Goal: Task Accomplishment & Management: Manage account settings

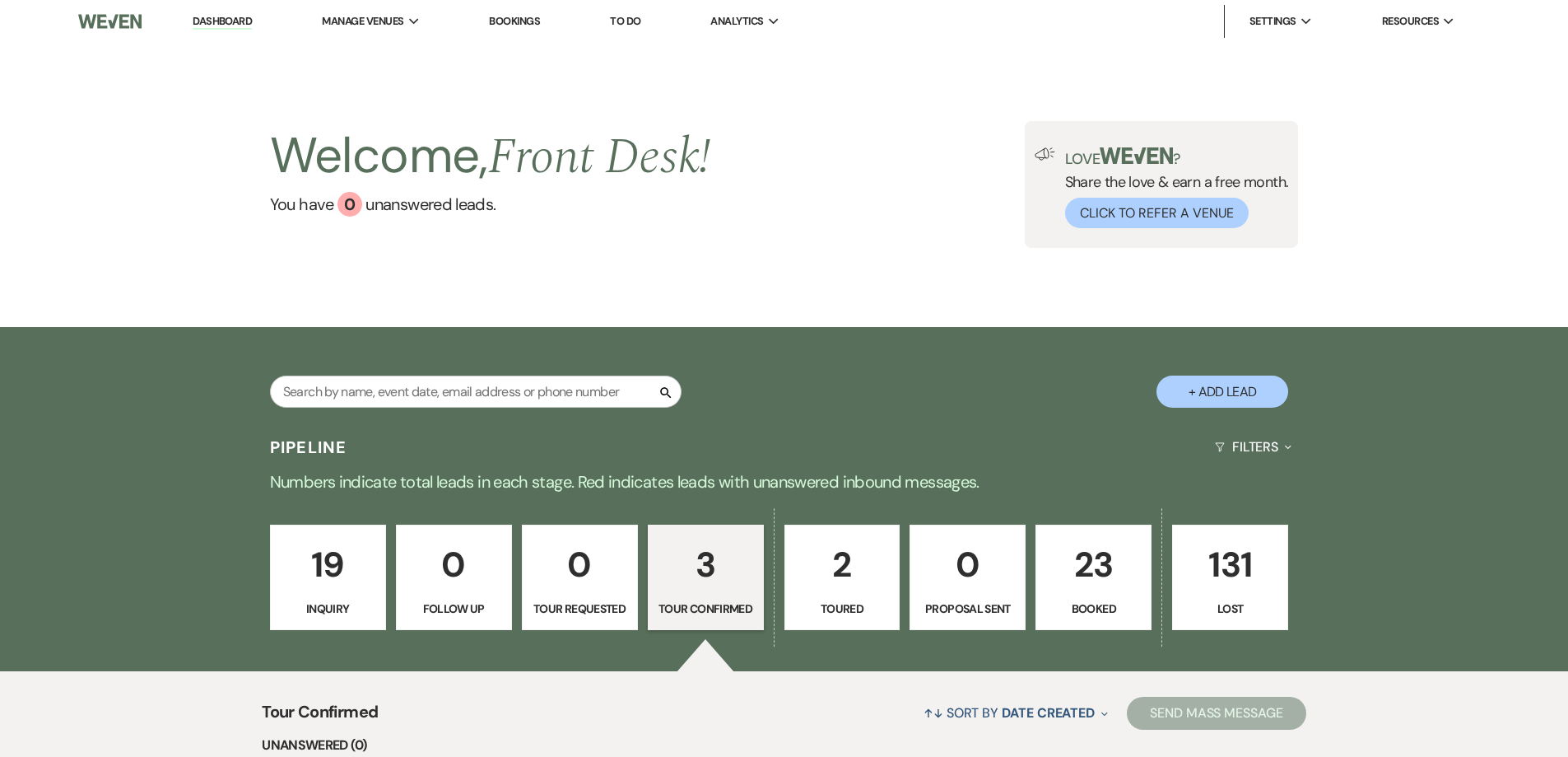
select select "4"
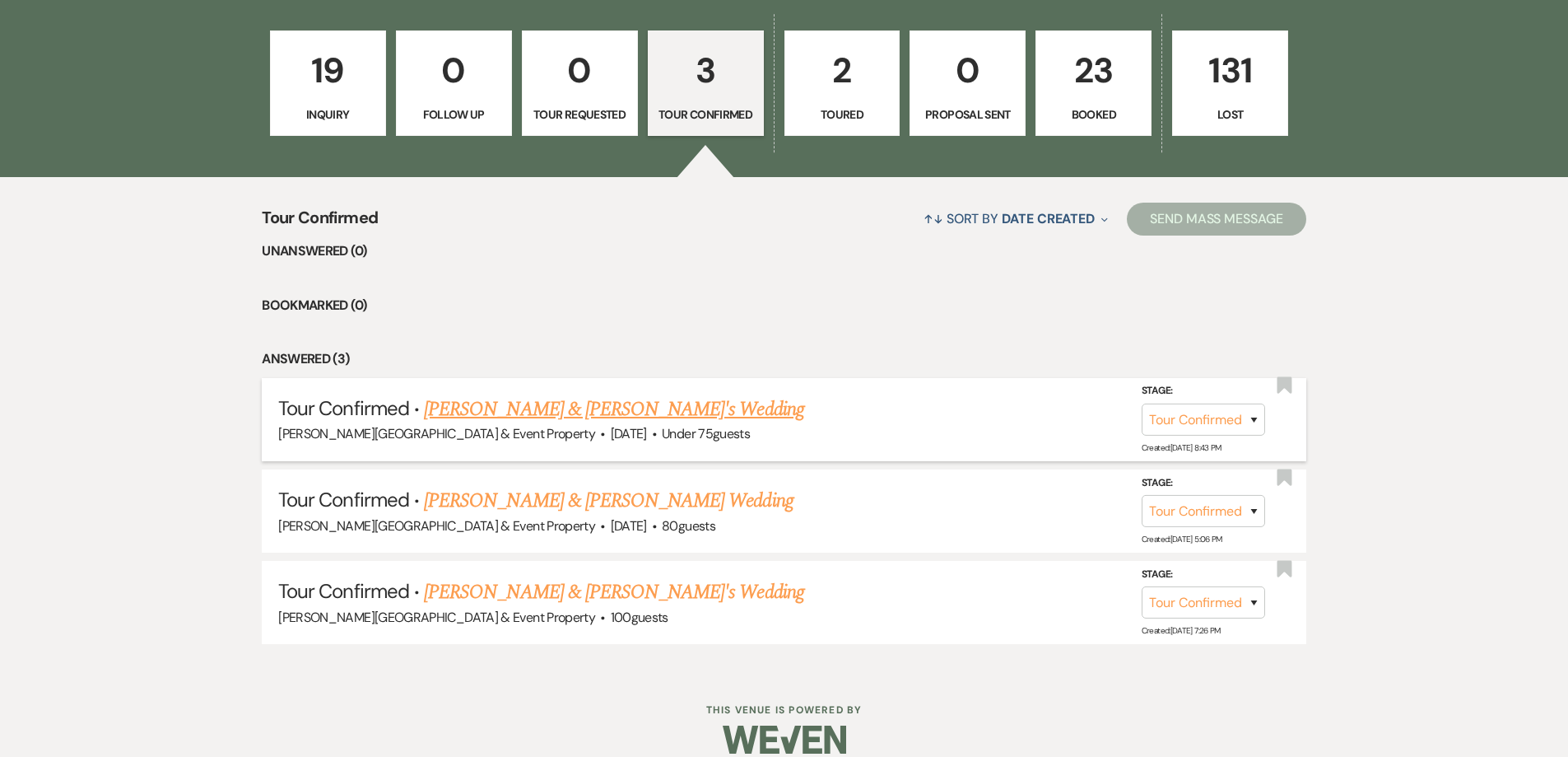
click at [541, 411] on link "[PERSON_NAME] & [PERSON_NAME]'s Wedding" at bounding box center [614, 409] width 380 height 30
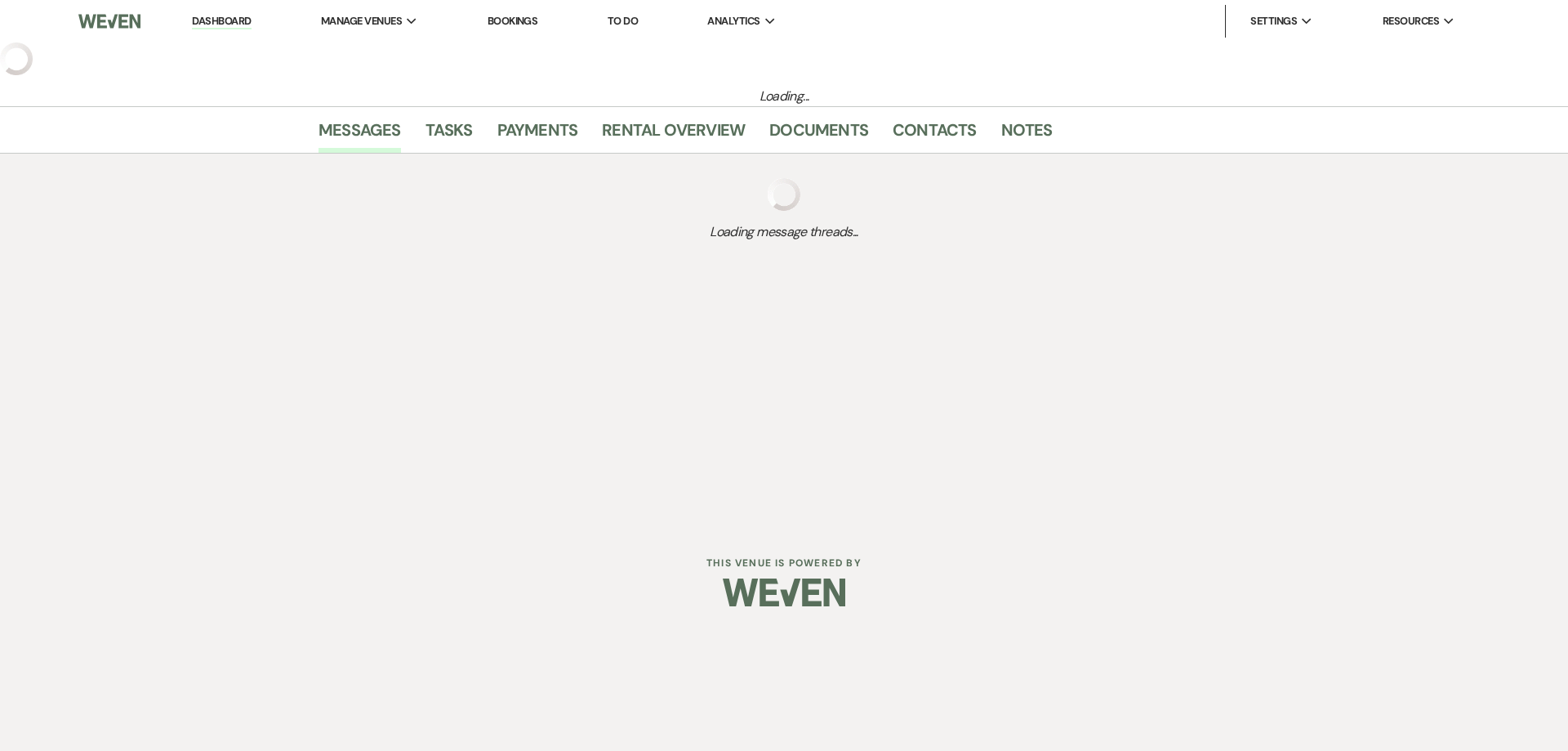
select select "4"
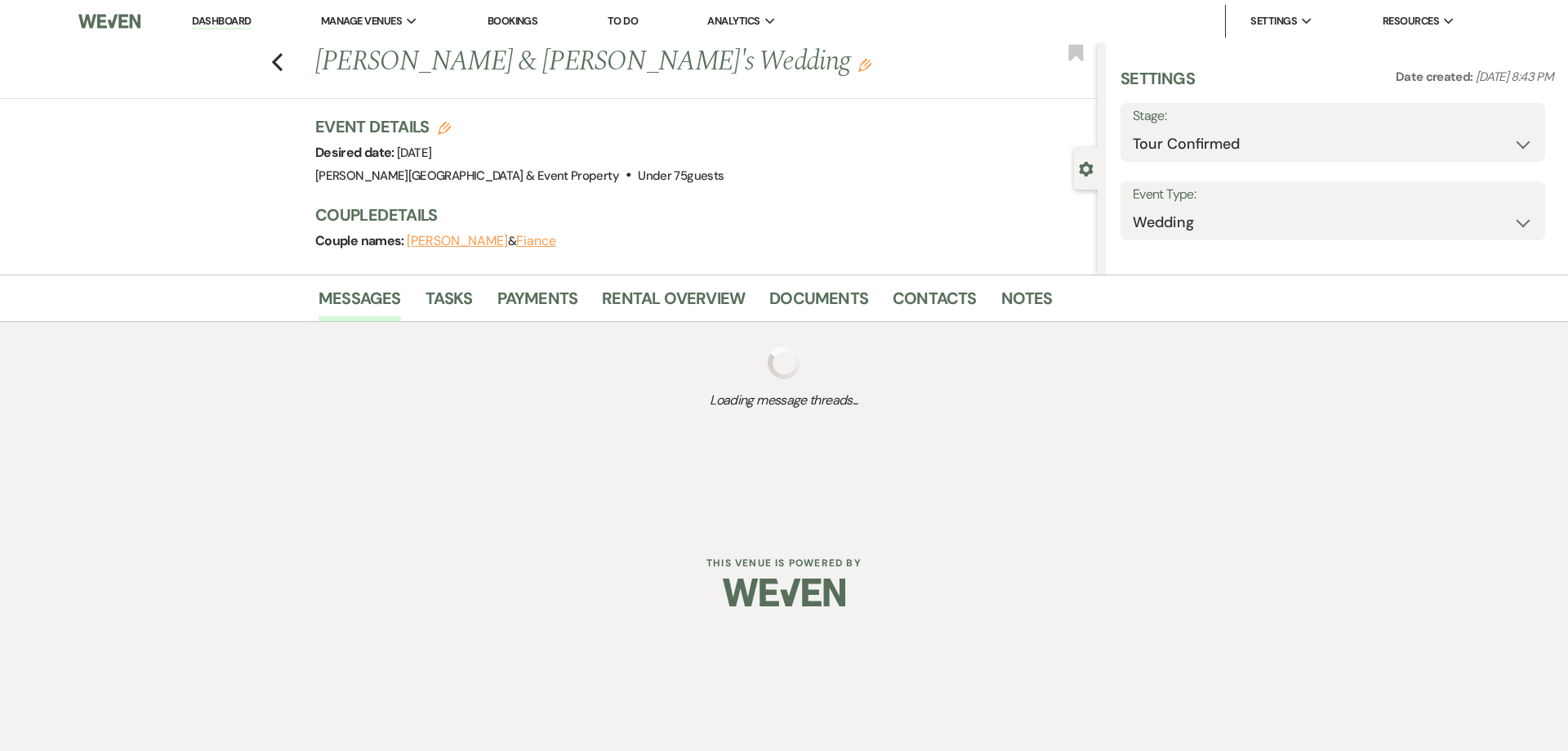
select select "3"
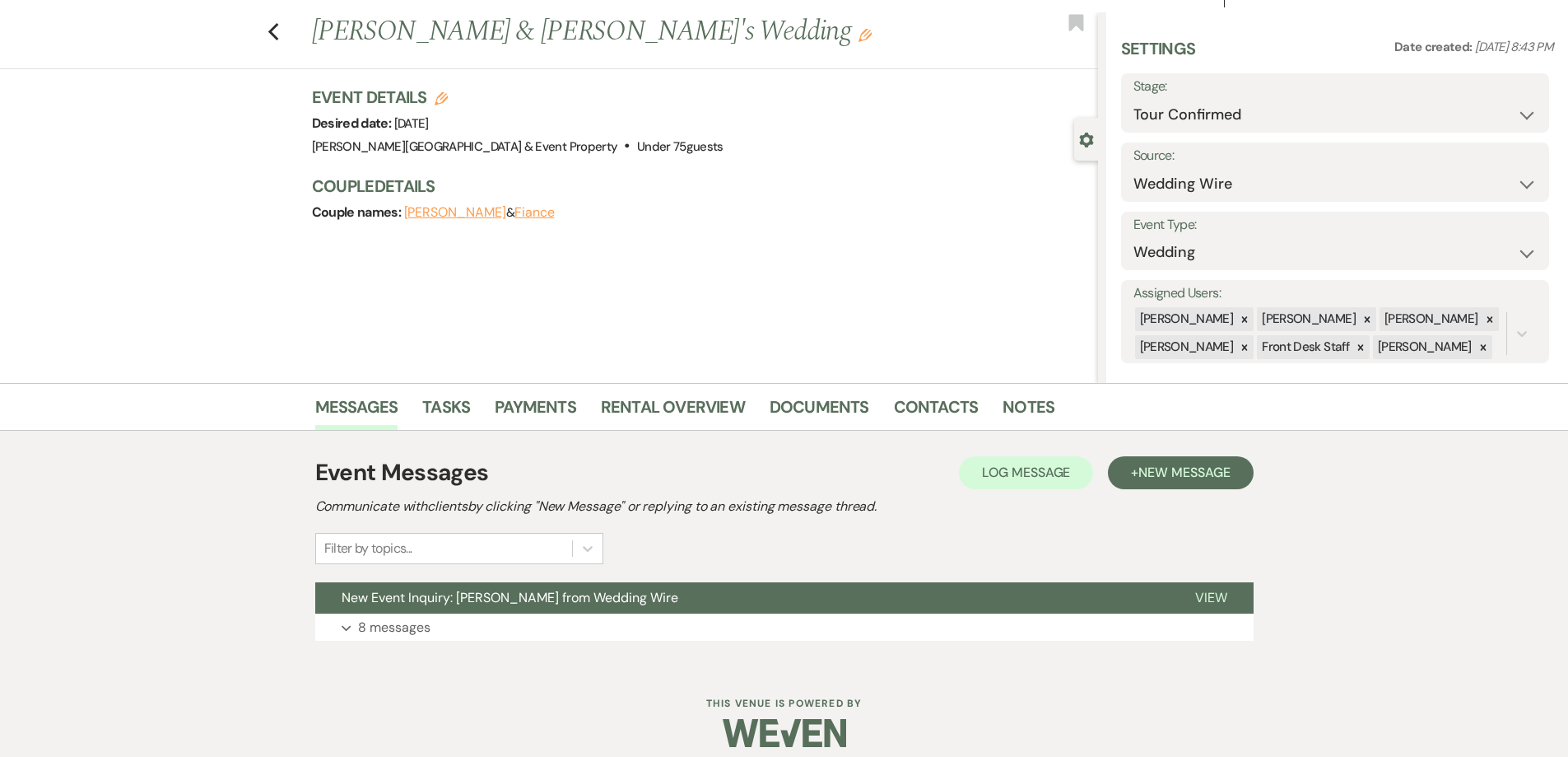
scroll to position [45, 0]
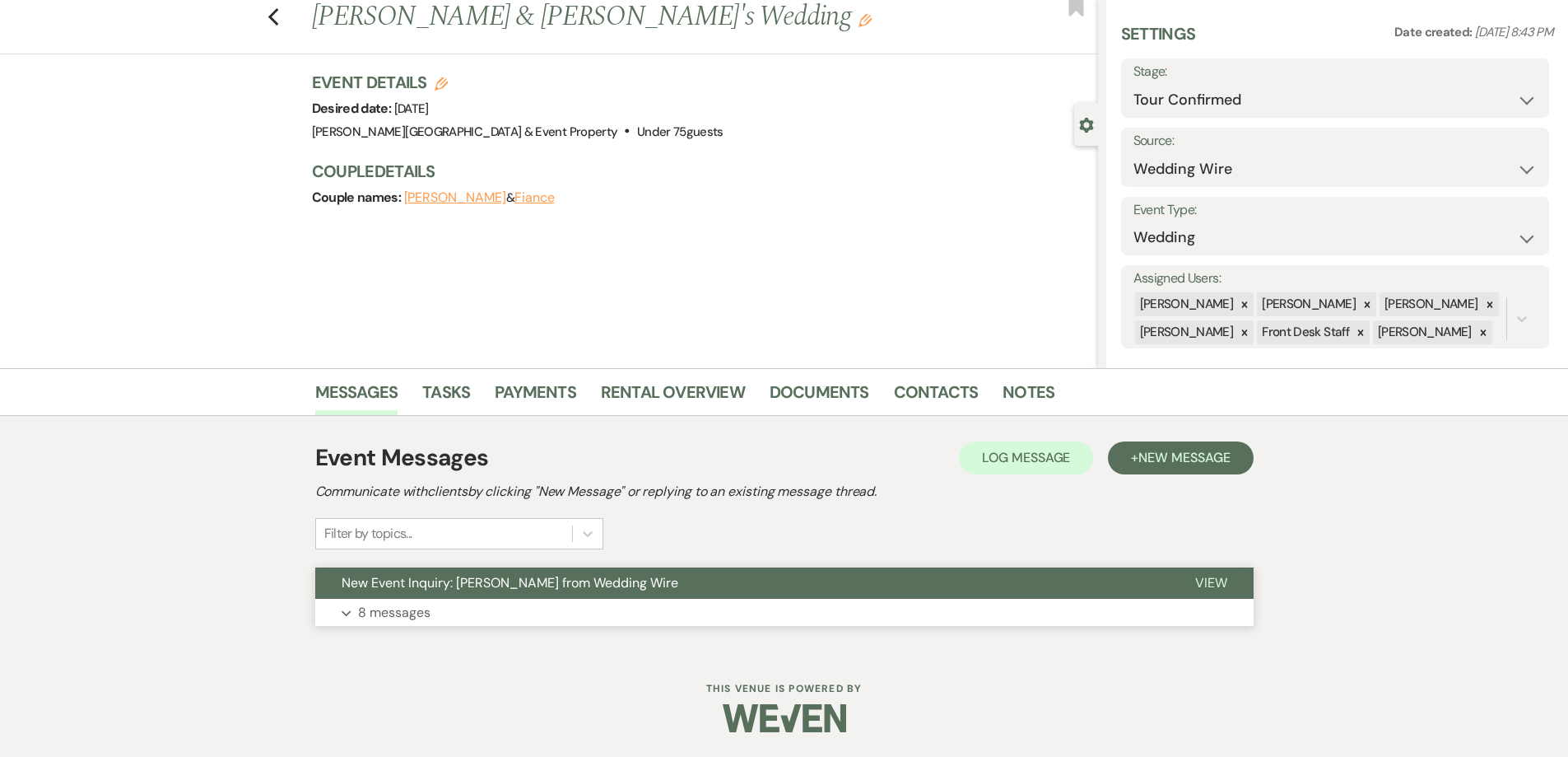
click at [422, 615] on p "8 messages" at bounding box center [394, 612] width 73 height 21
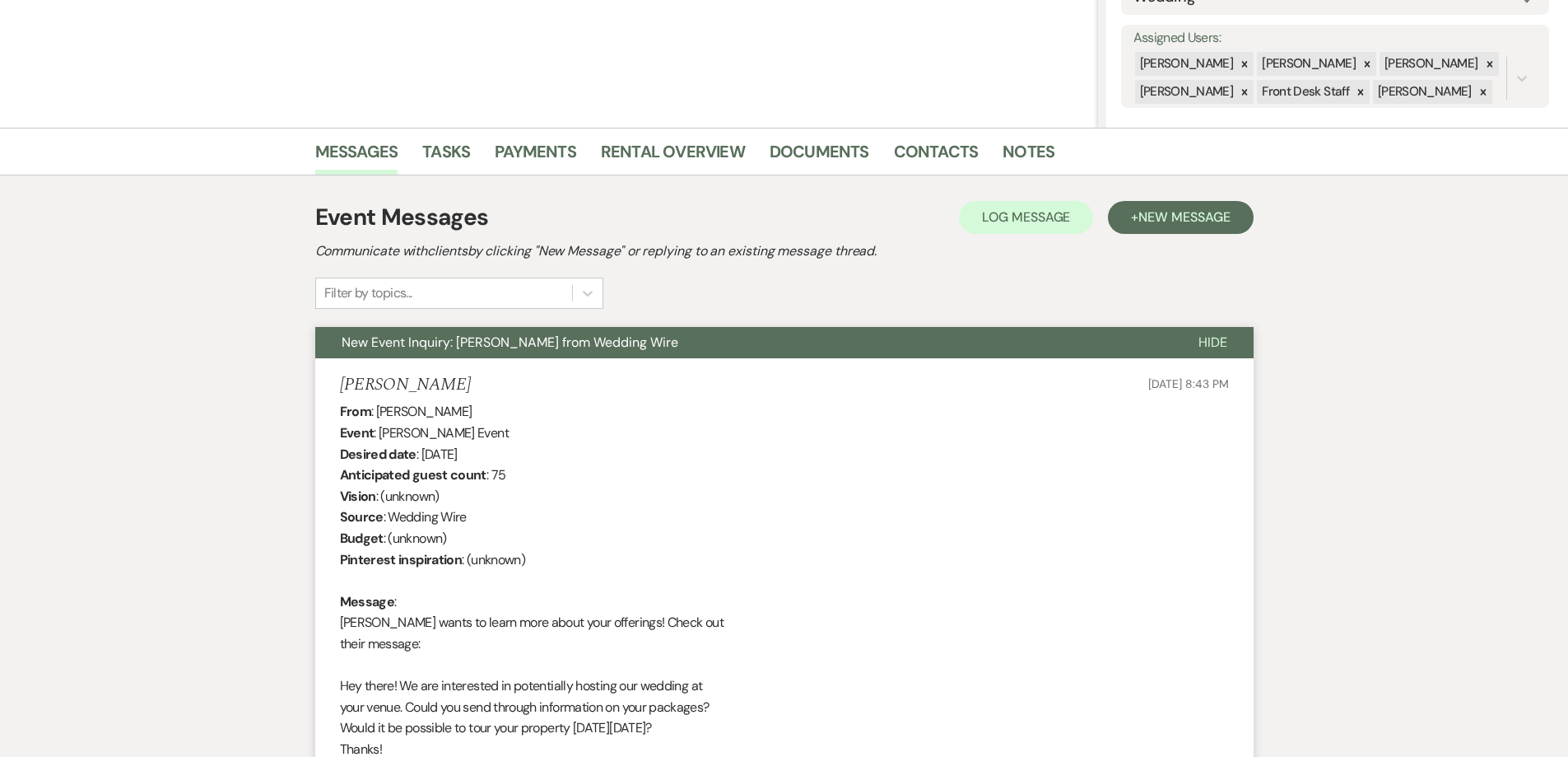
scroll to position [0, 0]
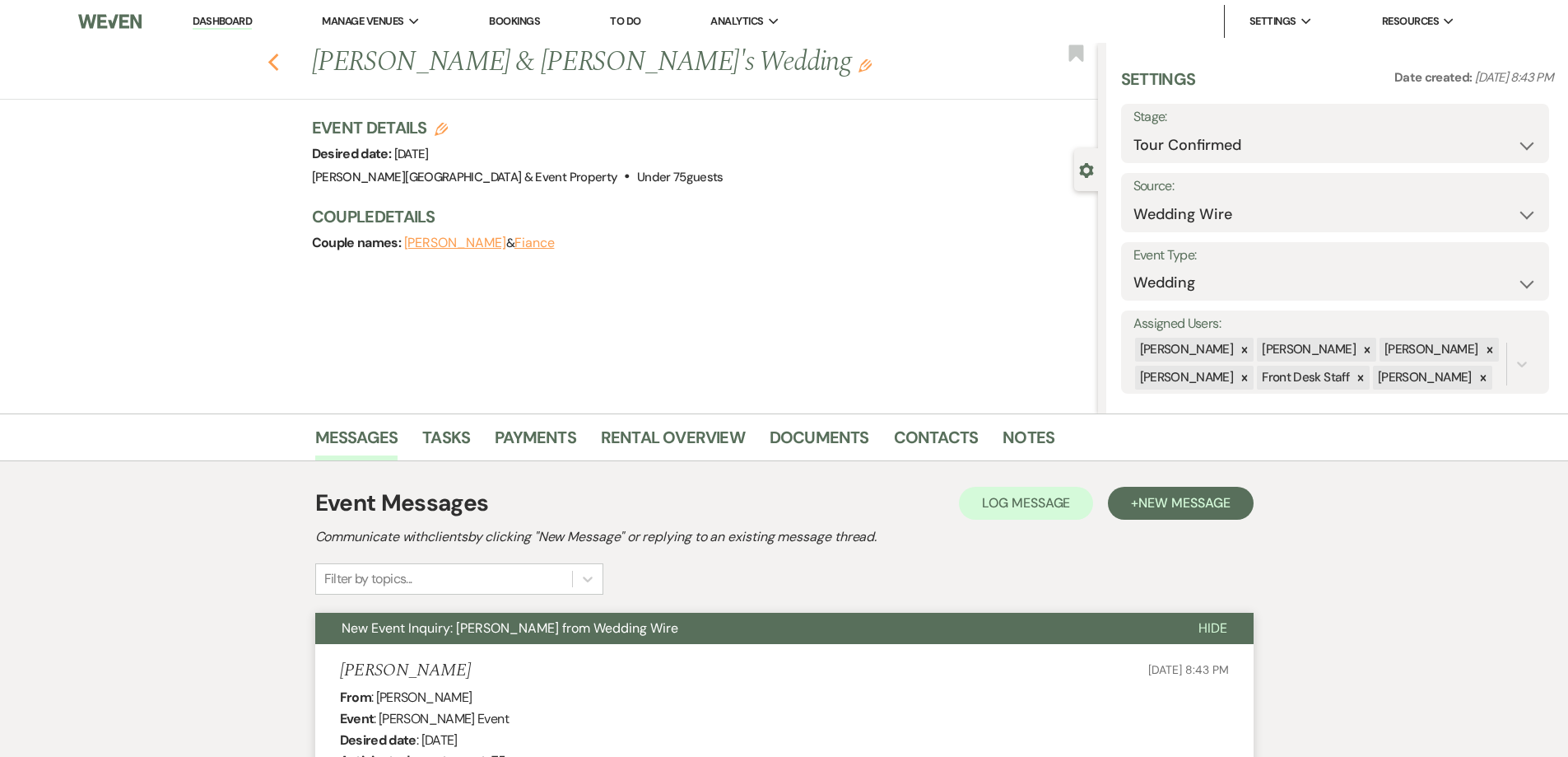
click at [278, 68] on use "button" at bounding box center [273, 62] width 11 height 18
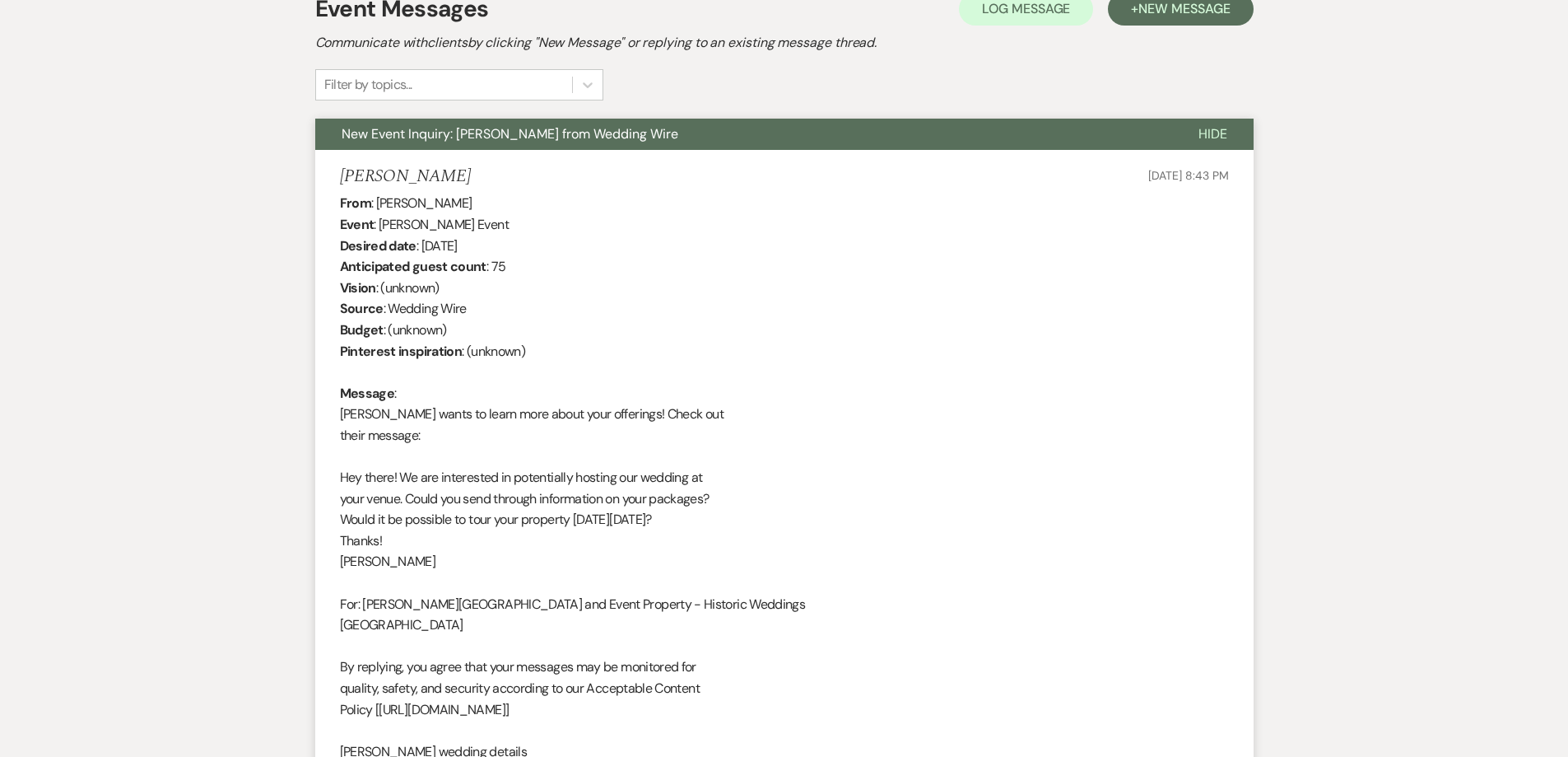
select select "4"
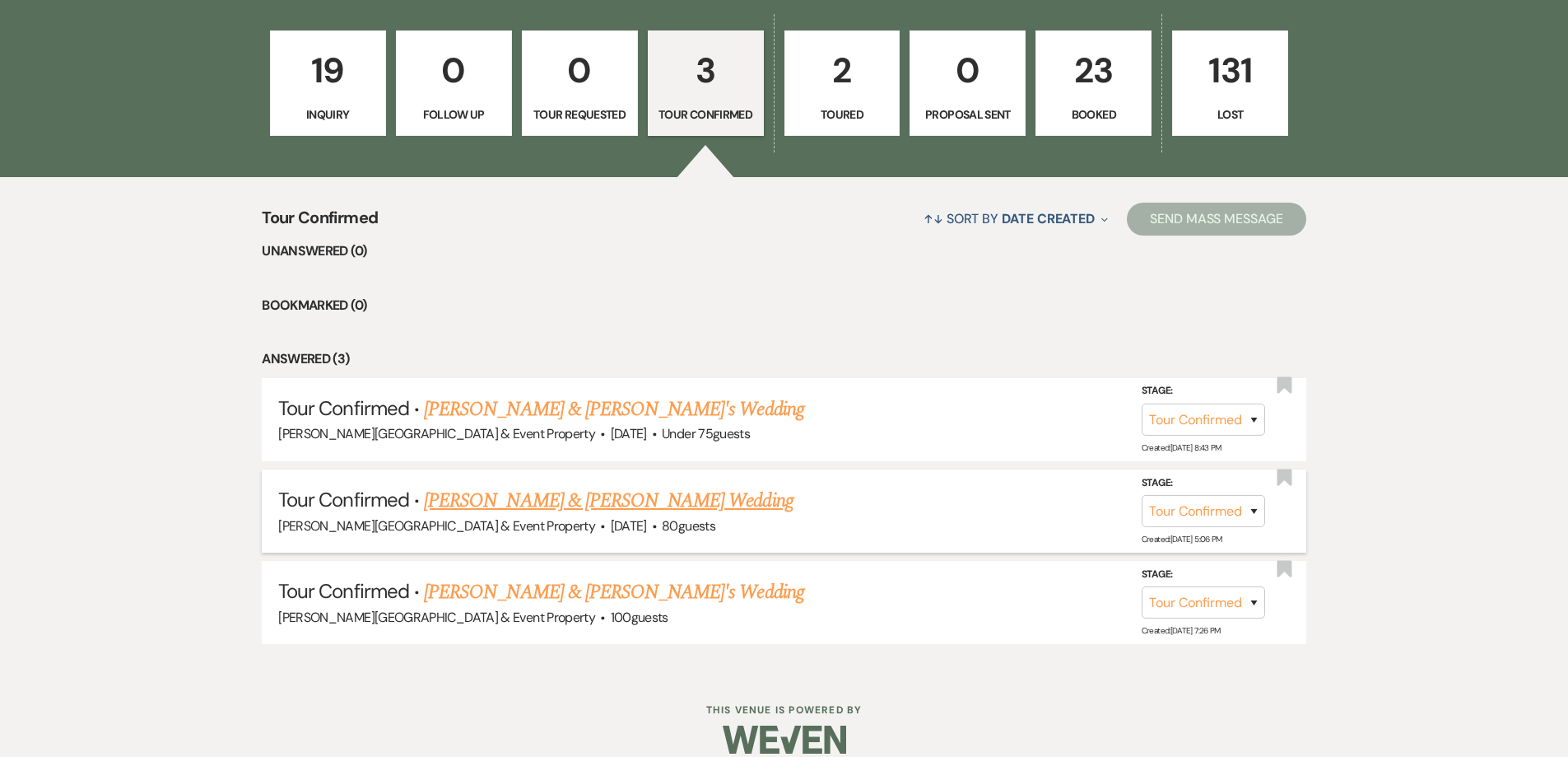
click at [572, 503] on link "[PERSON_NAME] & [PERSON_NAME] Wedding" at bounding box center [608, 500] width 368 height 30
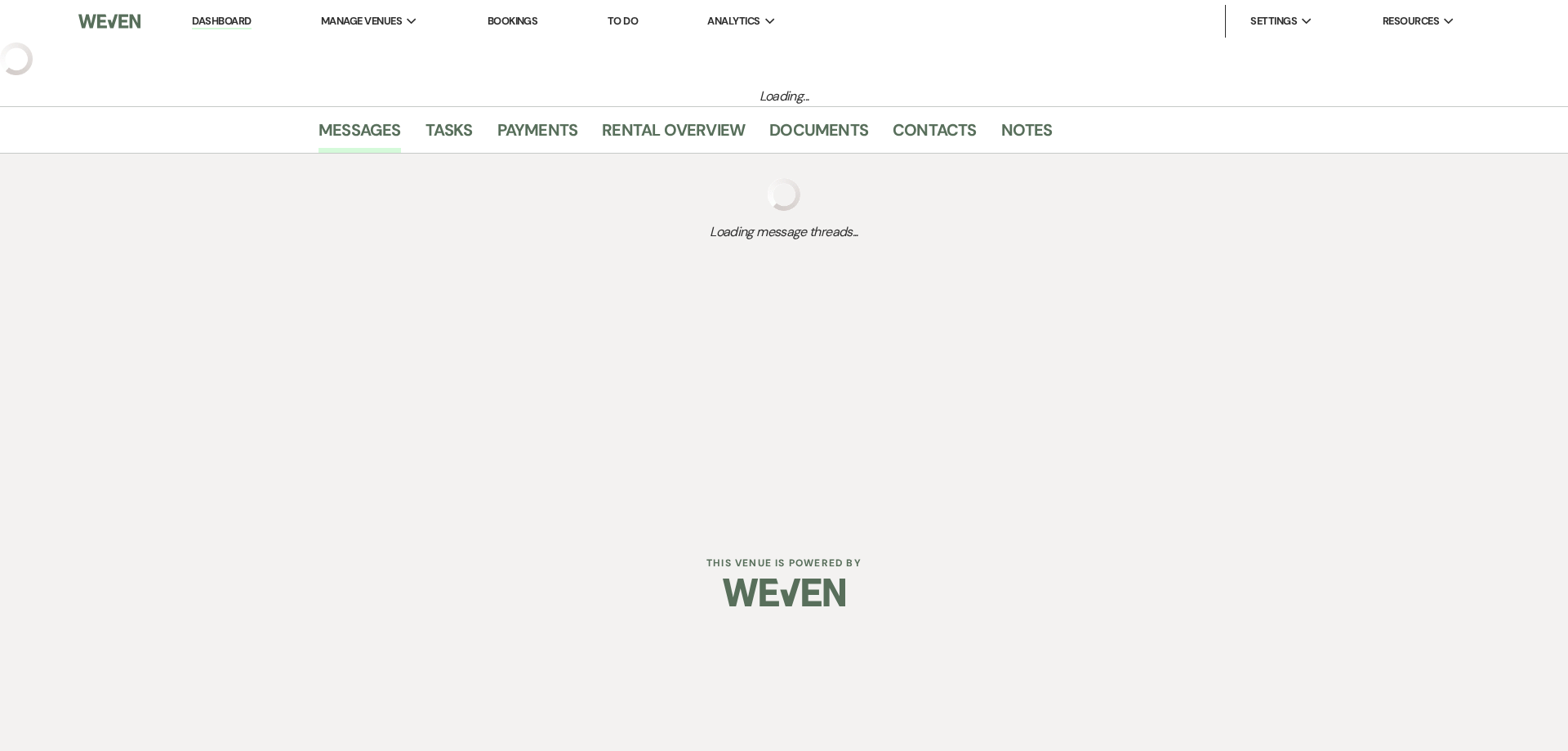
select select "4"
select select "5"
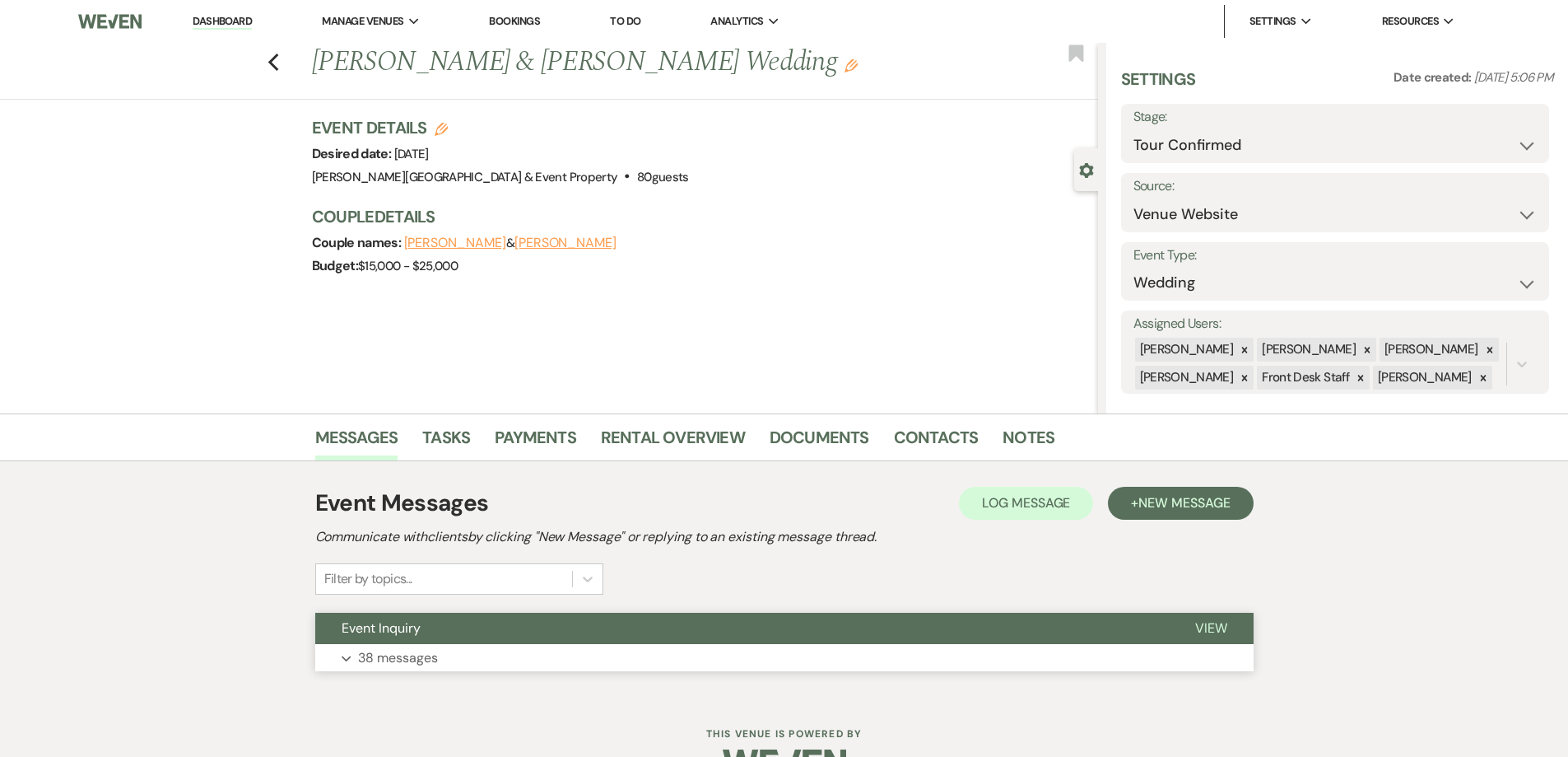
click at [388, 659] on p "38 messages" at bounding box center [398, 658] width 80 height 21
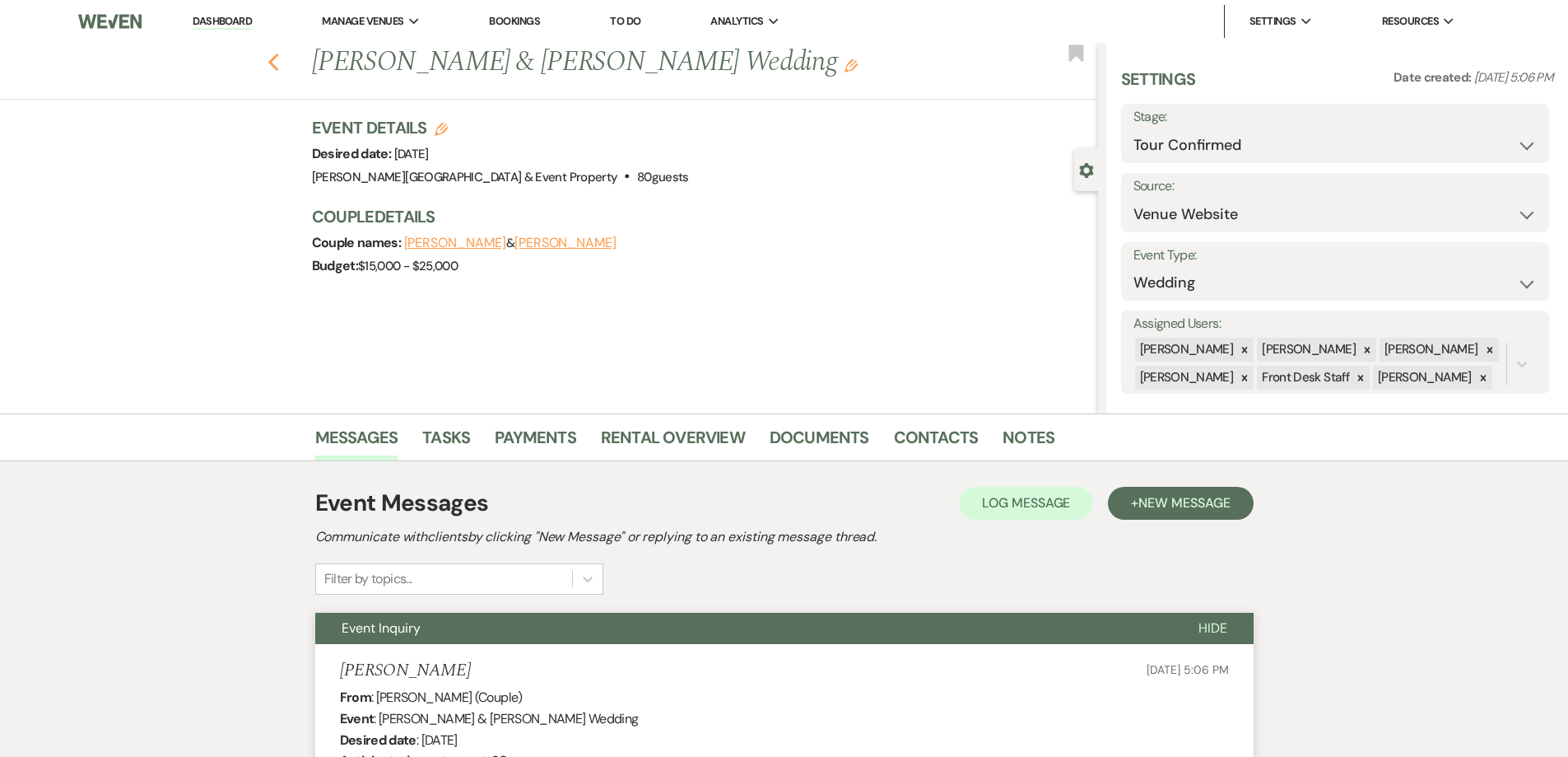
click at [280, 62] on icon "Previous" at bounding box center [274, 62] width 12 height 20
select select "4"
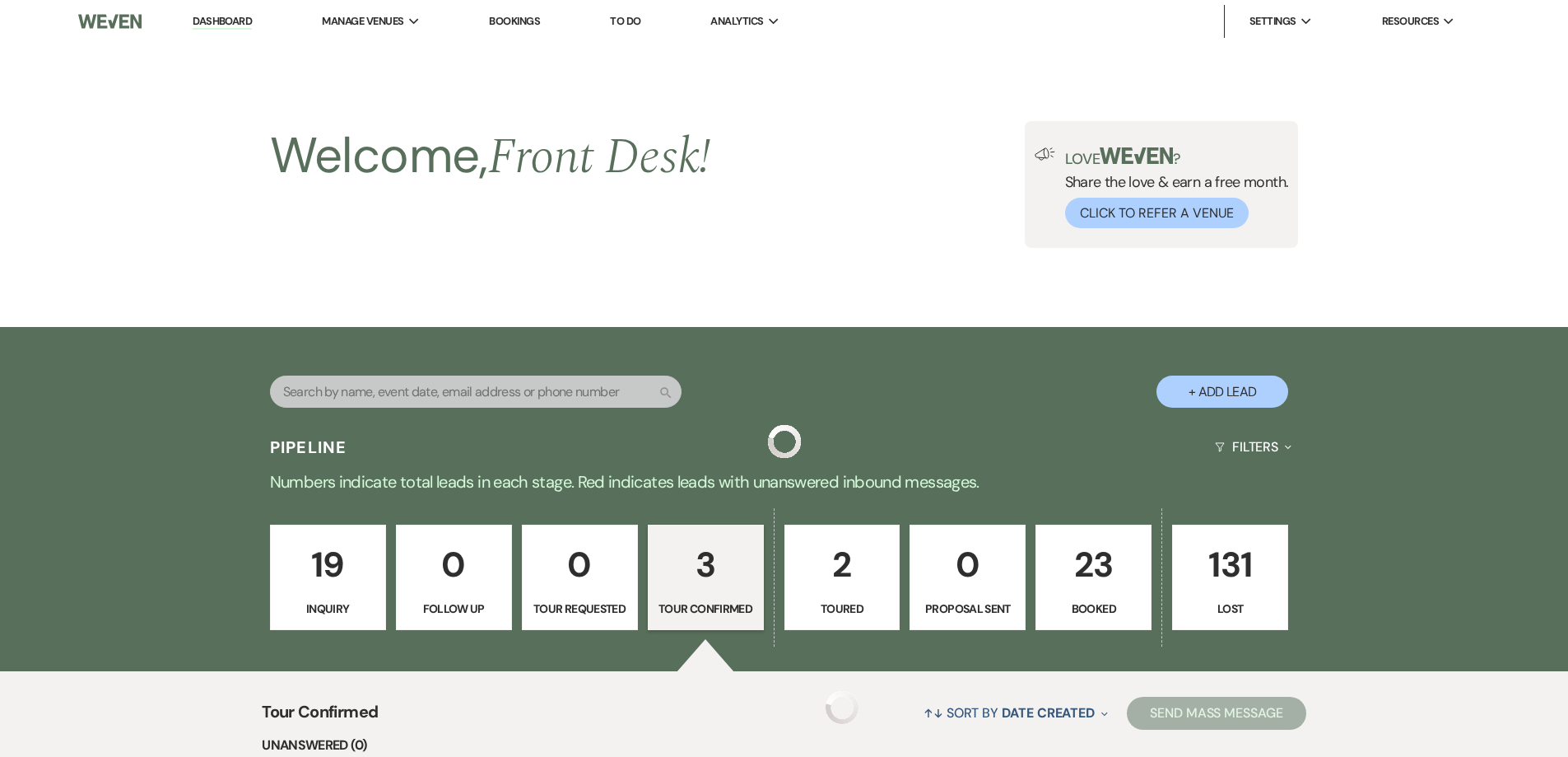
scroll to position [494, 0]
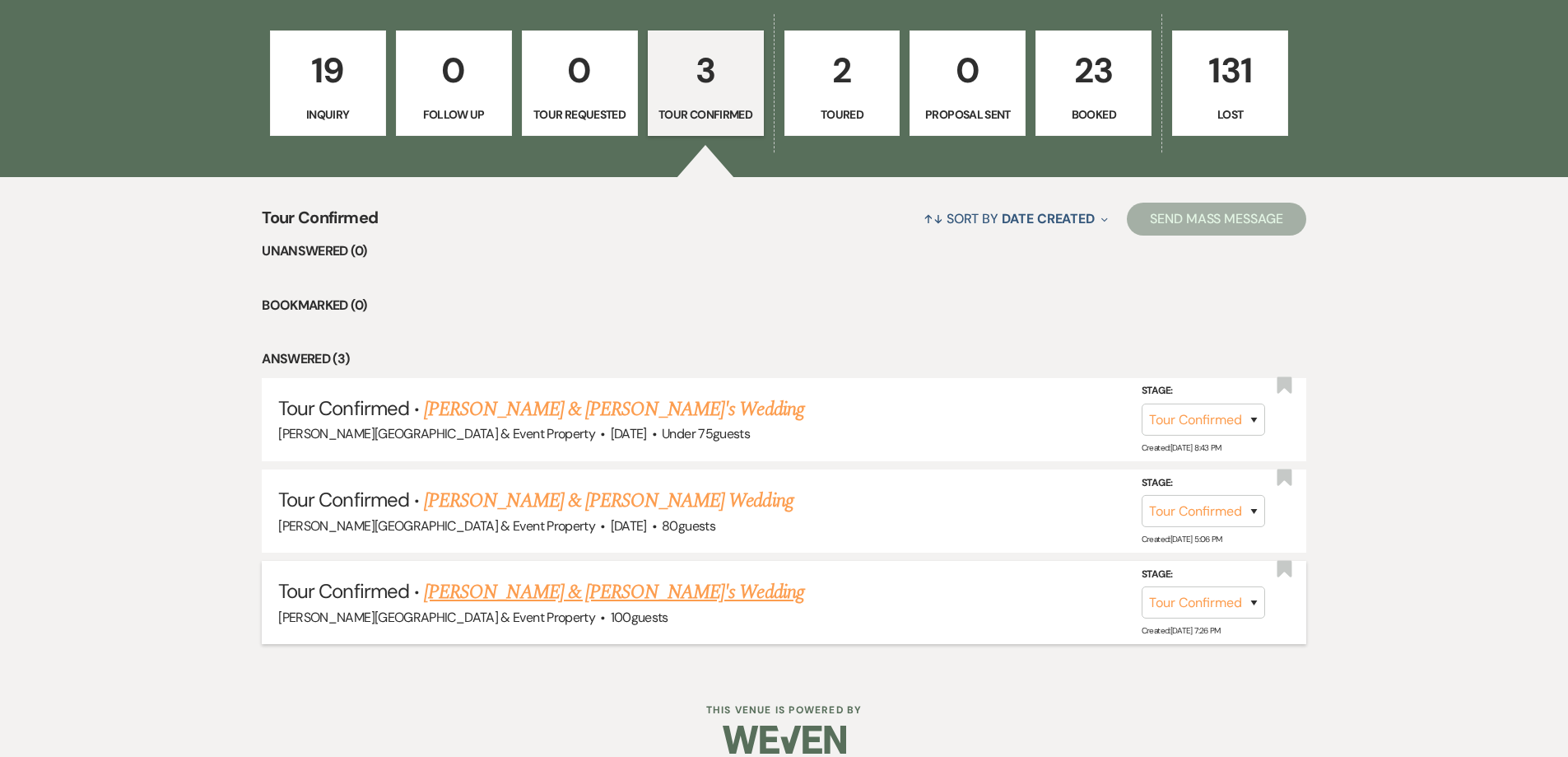
click at [610, 600] on link "[PERSON_NAME] & [PERSON_NAME]'s Wedding" at bounding box center [614, 592] width 380 height 30
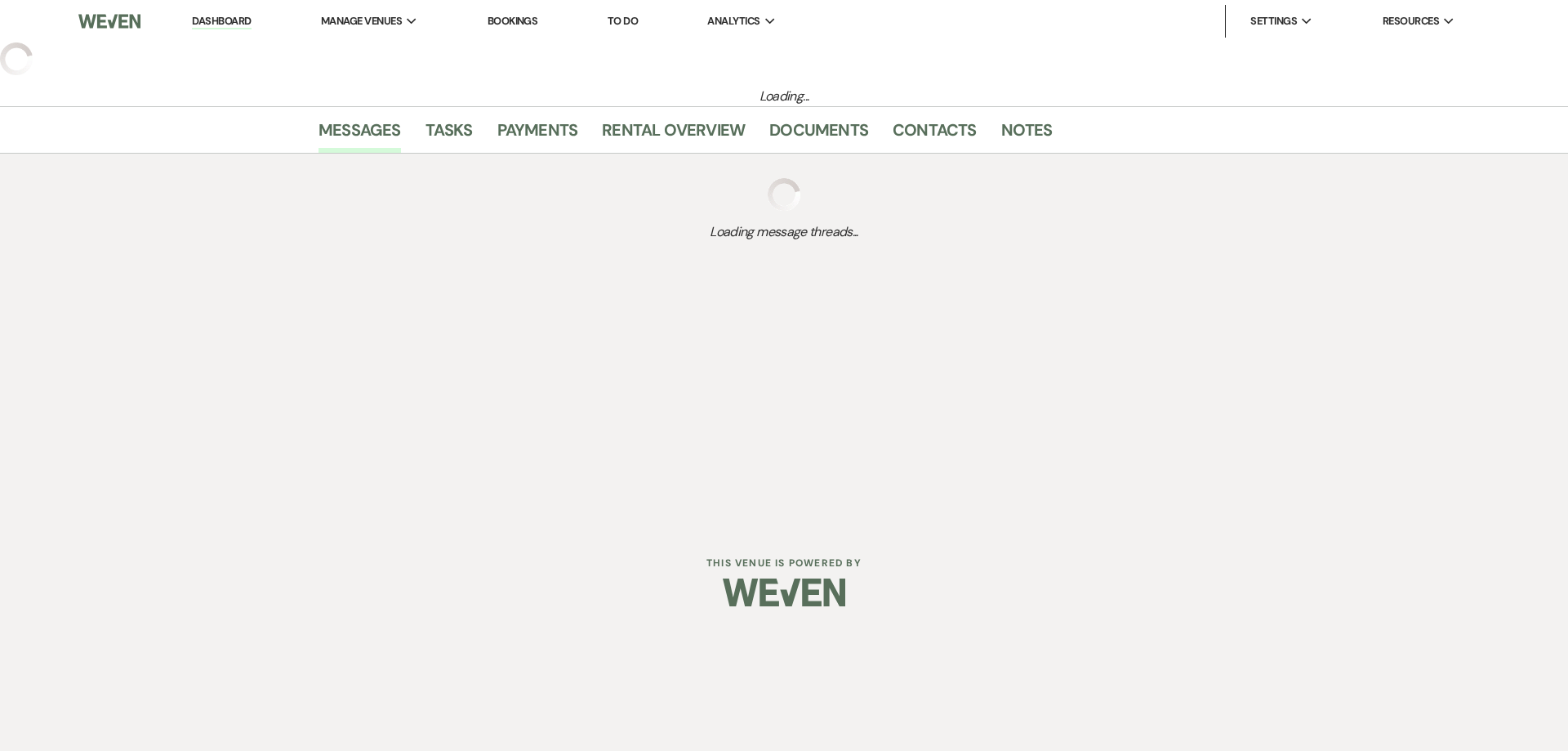
select select "4"
select select "5"
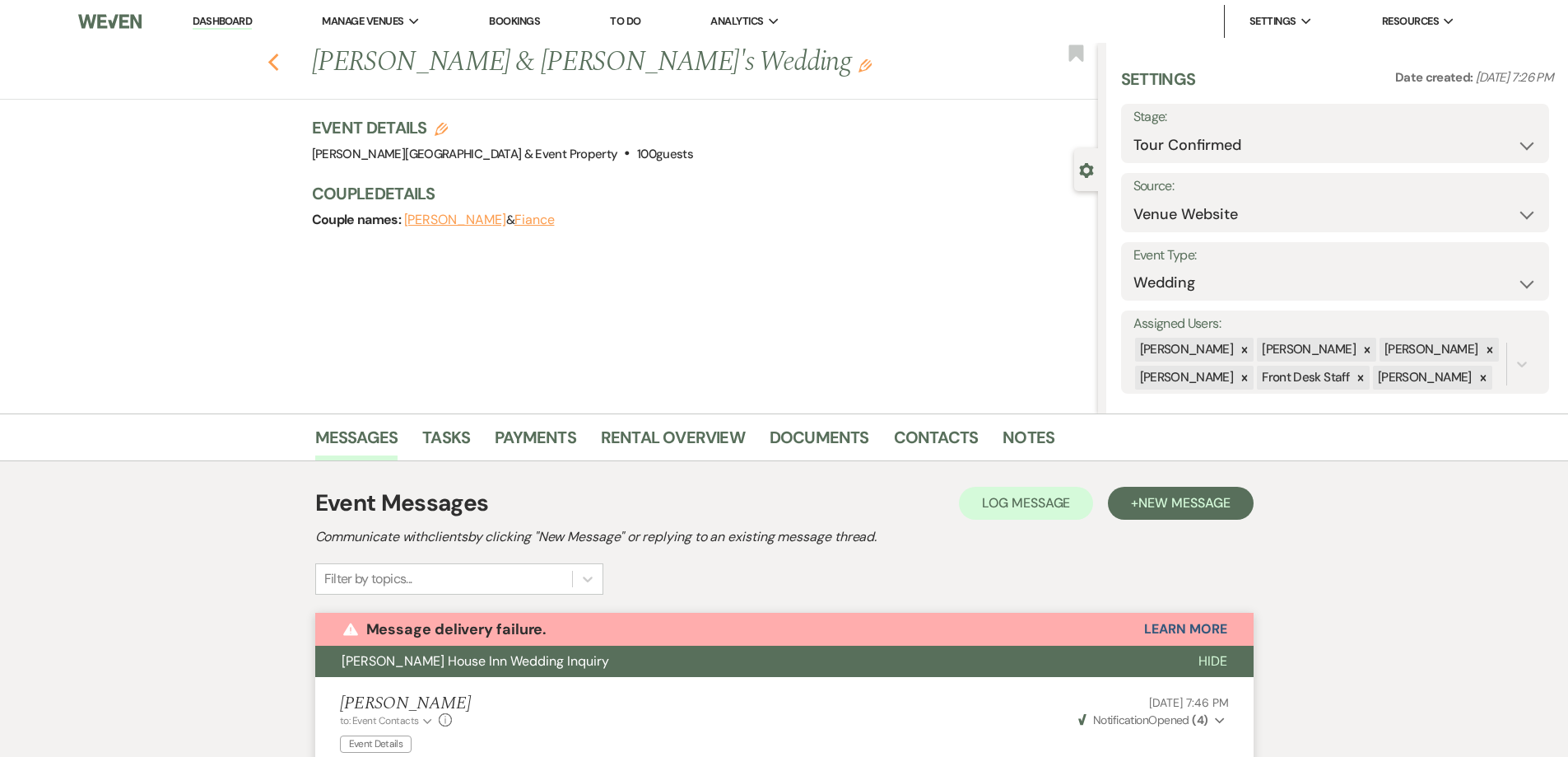
click at [275, 58] on icon "Previous" at bounding box center [274, 62] width 12 height 20
select select "4"
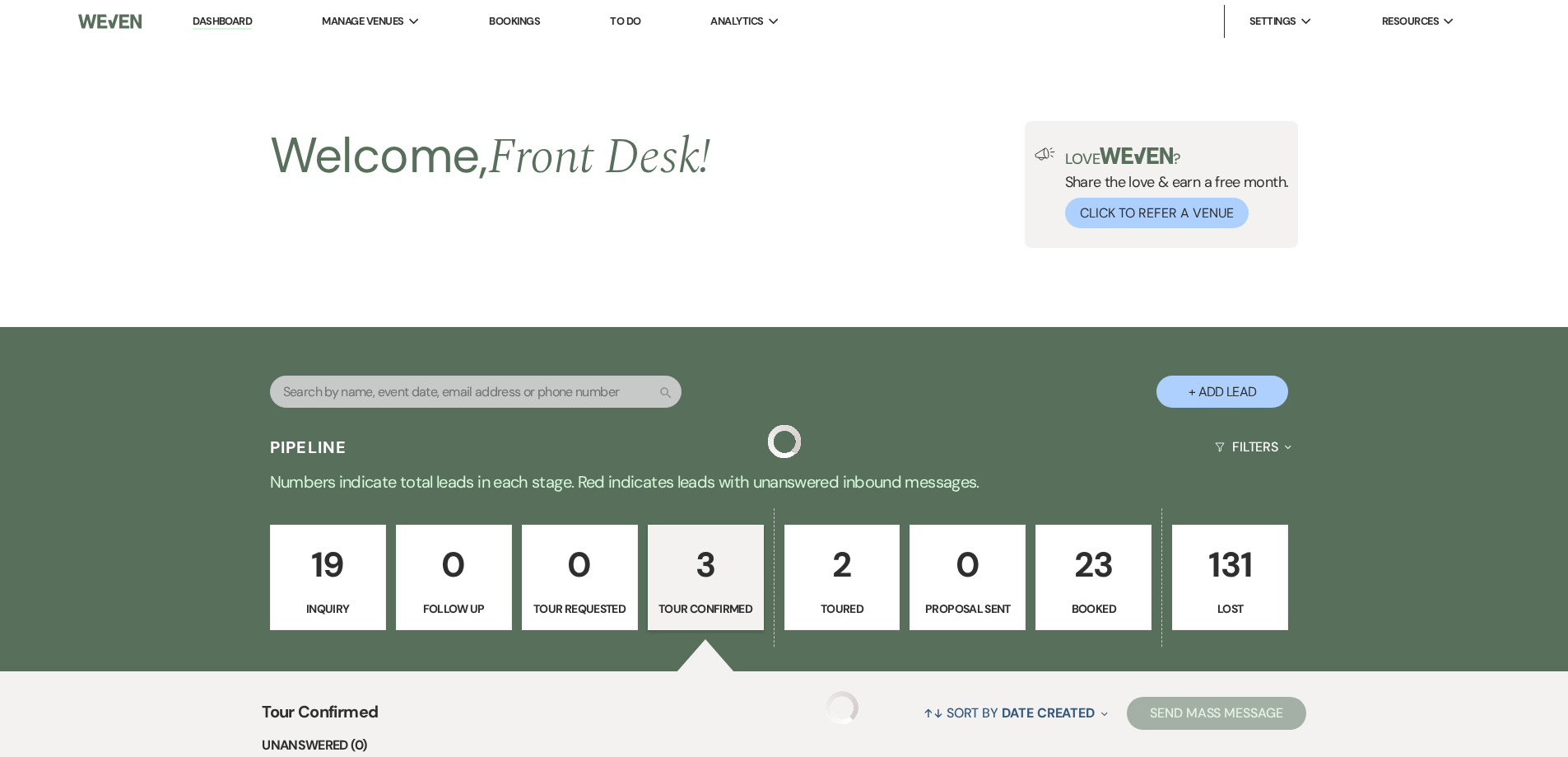
scroll to position [494, 0]
